Goal: Transaction & Acquisition: Purchase product/service

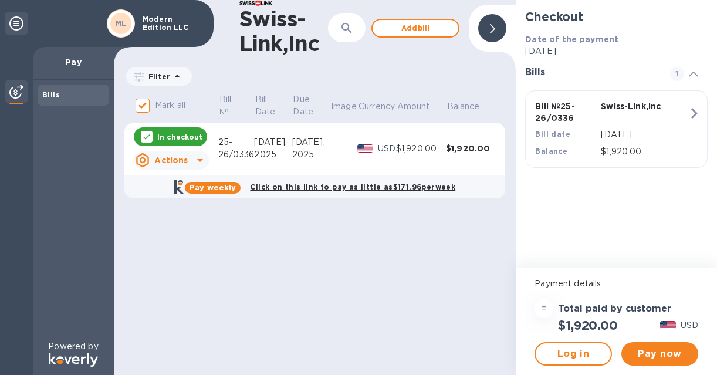
click at [330, 154] on td at bounding box center [344, 149] width 28 height 53
click at [193, 133] on p "In checkout" at bounding box center [179, 137] width 45 height 10
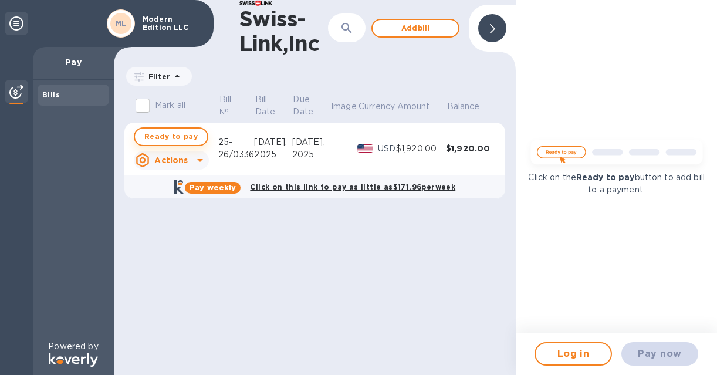
click at [190, 136] on span "Ready to pay" at bounding box center [170, 137] width 53 height 14
checkbox input "true"
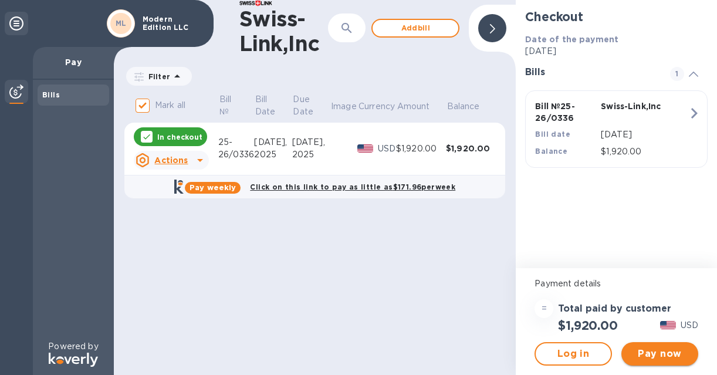
click at [660, 357] on span "Pay now" at bounding box center [660, 354] width 58 height 14
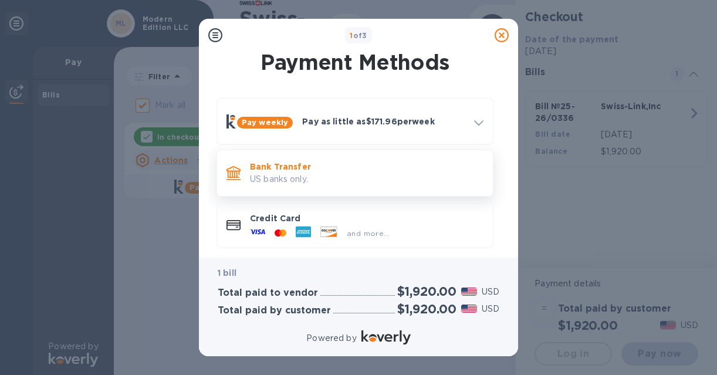
scroll to position [14, 0]
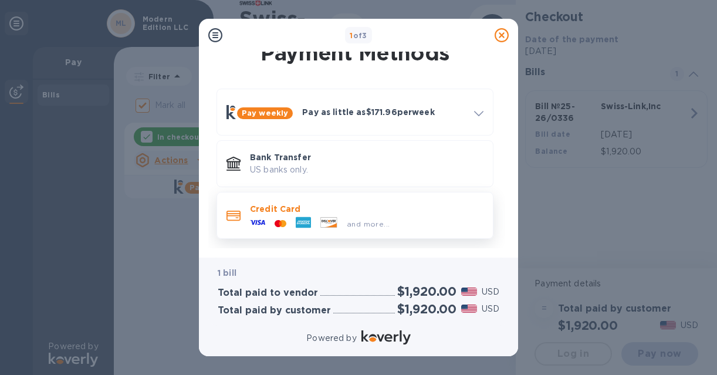
click at [361, 218] on div "and more..." at bounding box center [368, 224] width 52 height 12
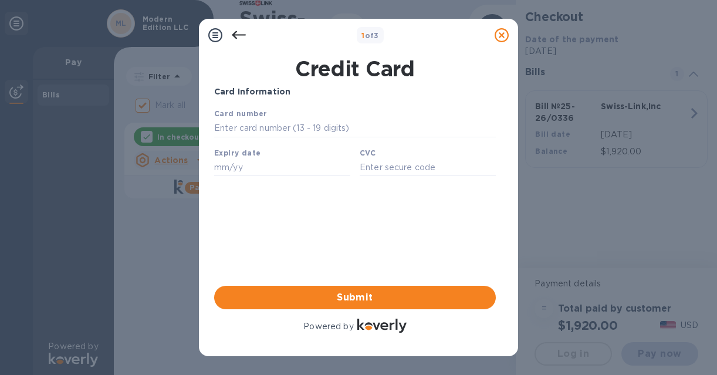
scroll to position [0, 0]
click at [281, 132] on input "text" at bounding box center [355, 129] width 282 height 18
type input "[CREDIT_CARD_NUMBER]"
type input "09/26"
click at [379, 172] on input "text" at bounding box center [428, 167] width 136 height 18
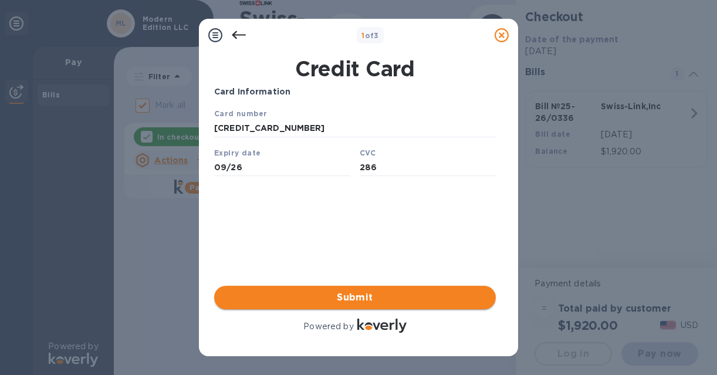
type input "286"
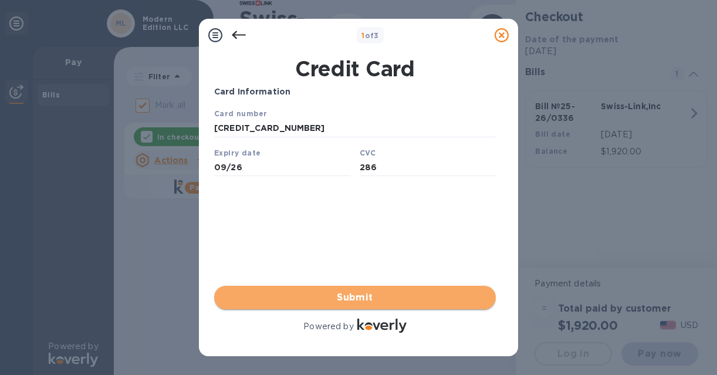
click at [359, 299] on span "Submit" at bounding box center [355, 298] width 263 height 14
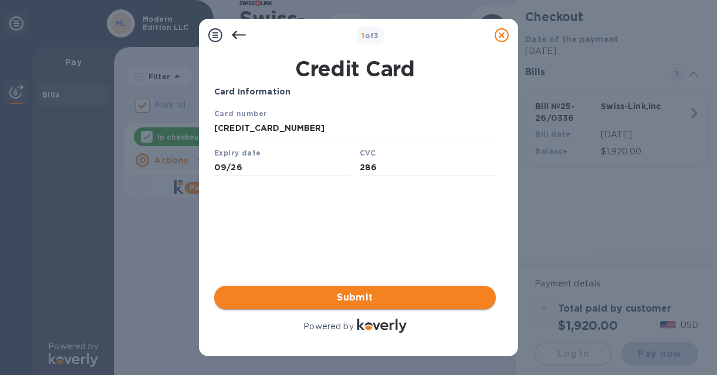
click at [353, 301] on span "Submit" at bounding box center [355, 298] width 263 height 14
